Goal: Navigation & Orientation: Understand site structure

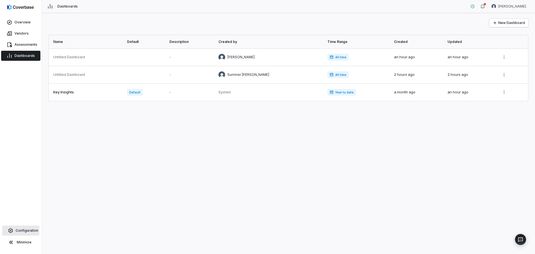
click at [28, 230] on span "Configuration" at bounding box center [27, 230] width 23 height 4
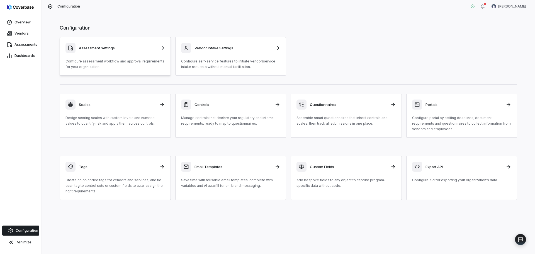
click at [121, 59] on p "Configure assessment workflow and approval requirements for your organization." at bounding box center [114, 64] width 99 height 11
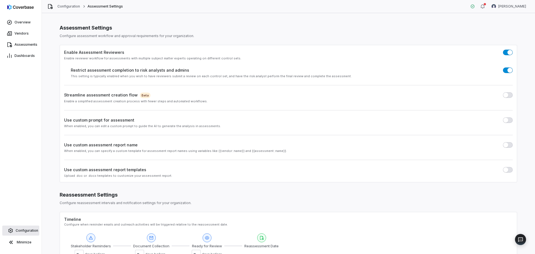
click at [33, 230] on span "Configuration" at bounding box center [27, 230] width 23 height 4
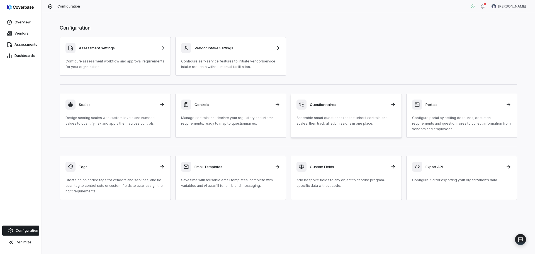
click at [333, 112] on div "Questionnaires Assemble smart questionnaires that inherit controls and scales, …" at bounding box center [346, 112] width 99 height 27
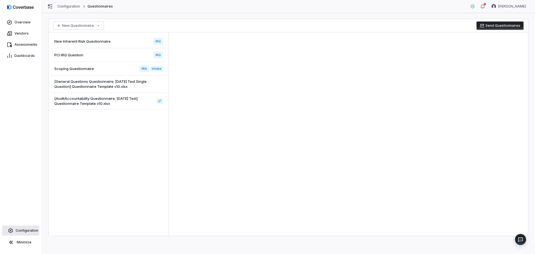
click at [28, 230] on span "Configuration" at bounding box center [27, 230] width 23 height 4
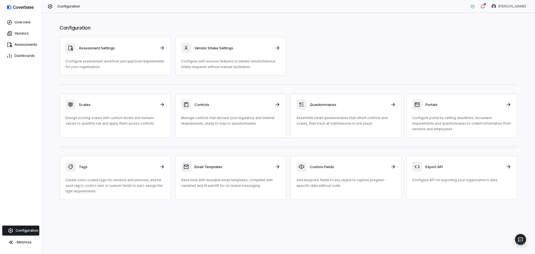
click at [225, 119] on p "Manage controls that declare your regulatory and internal requirements, ready t…" at bounding box center [230, 120] width 99 height 11
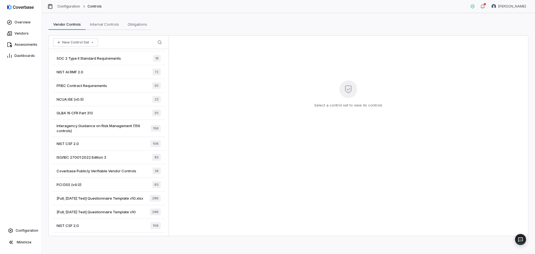
scroll to position [82, 0]
click at [19, 230] on span "Configuration" at bounding box center [27, 230] width 23 height 4
